Goal: Navigation & Orientation: Find specific page/section

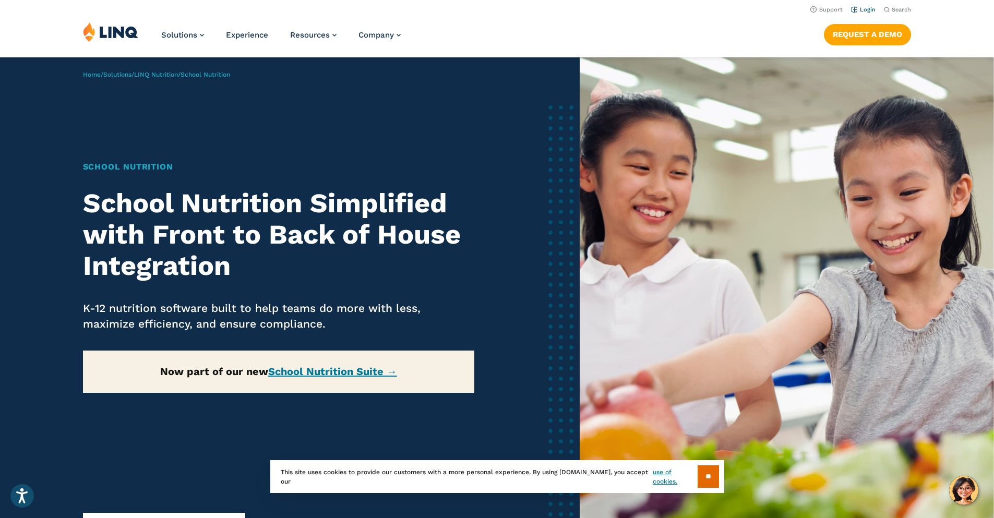
click at [868, 9] on link "Login" at bounding box center [863, 9] width 25 height 7
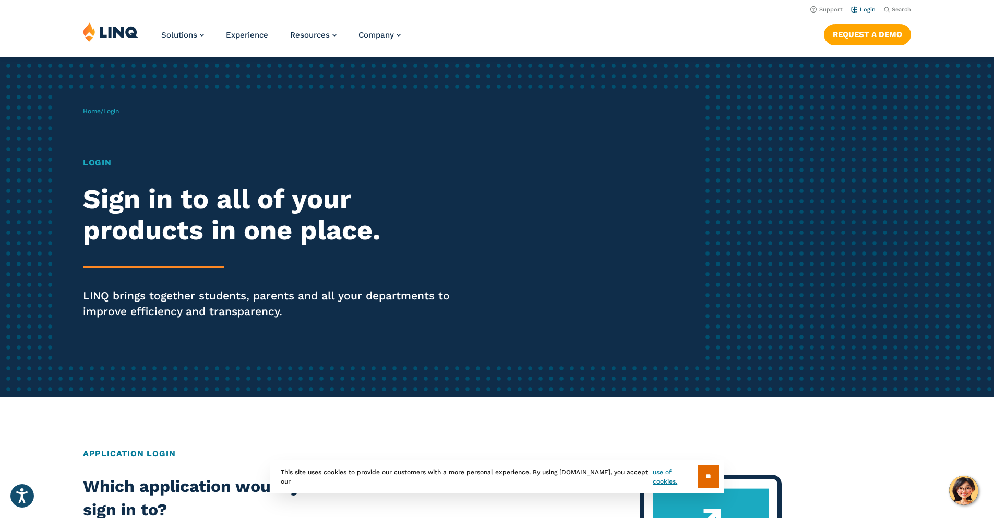
click at [857, 11] on link "Login" at bounding box center [863, 9] width 25 height 7
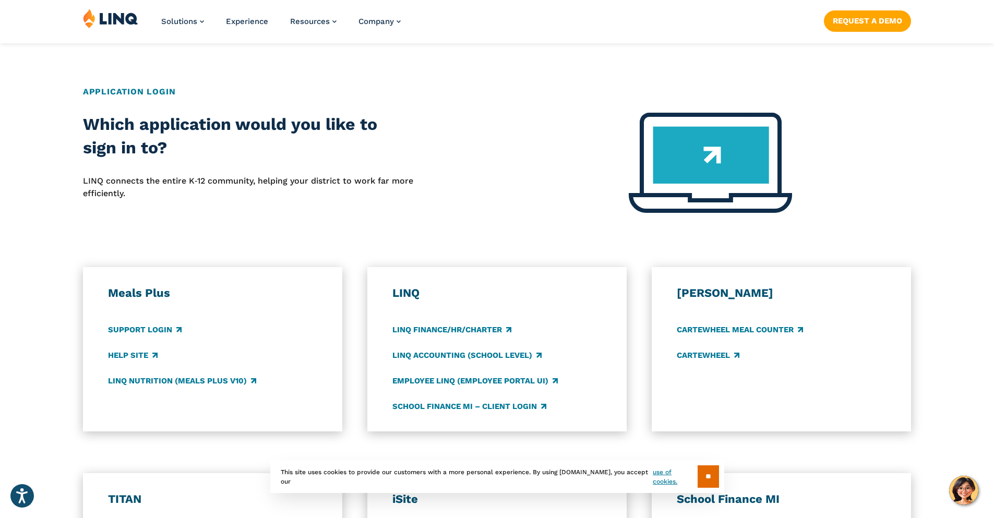
scroll to position [574, 0]
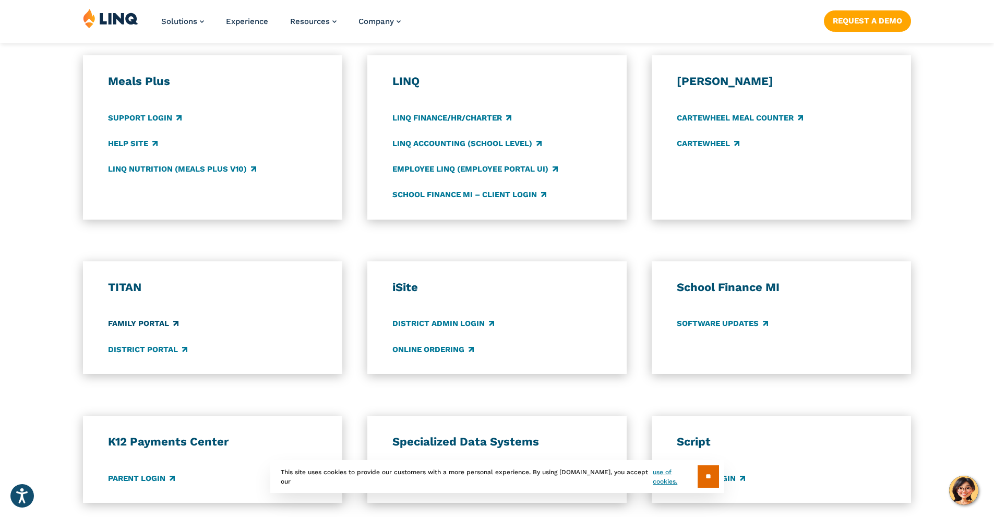
click at [128, 323] on link "Family Portal" at bounding box center [143, 323] width 70 height 11
